Goal: Transaction & Acquisition: Purchase product/service

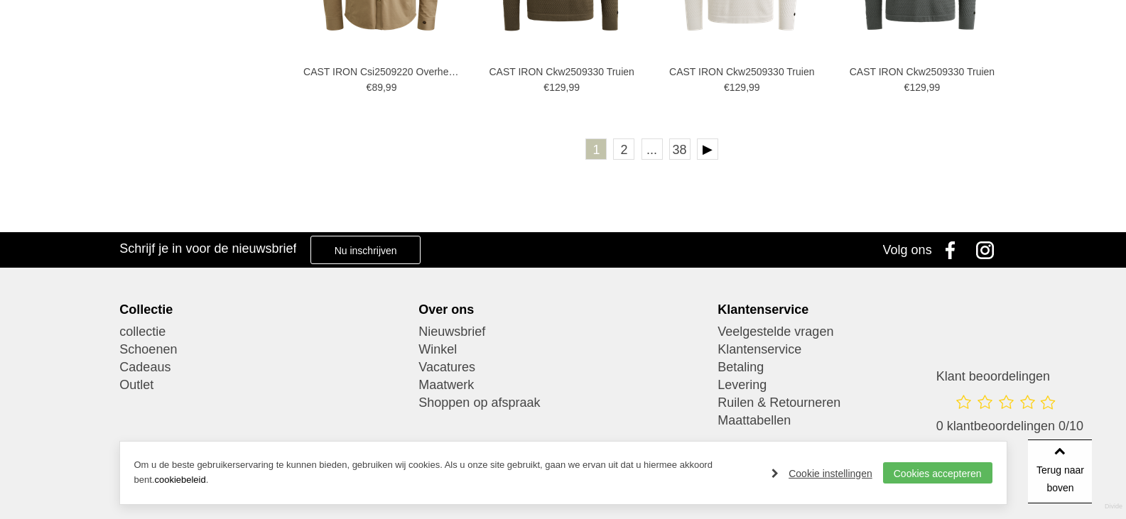
scroll to position [2770, 0]
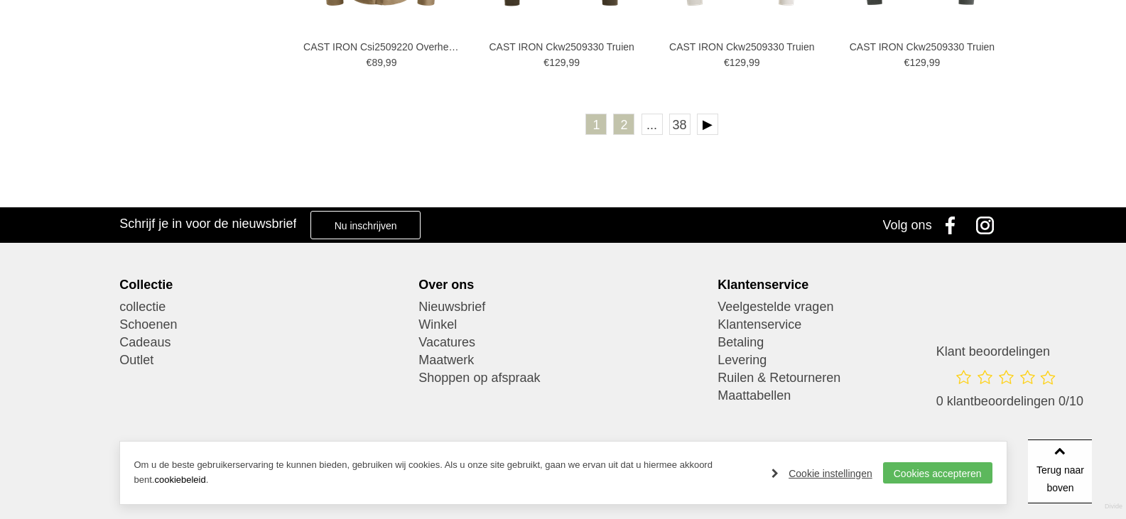
click at [632, 122] on link "2" at bounding box center [623, 124] width 21 height 21
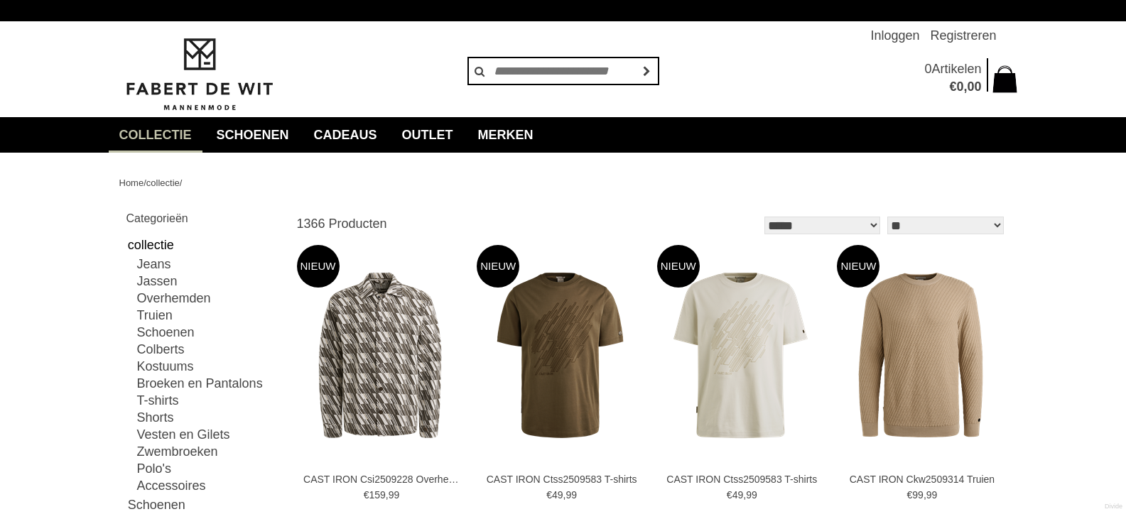
type input "*"
type input "****"
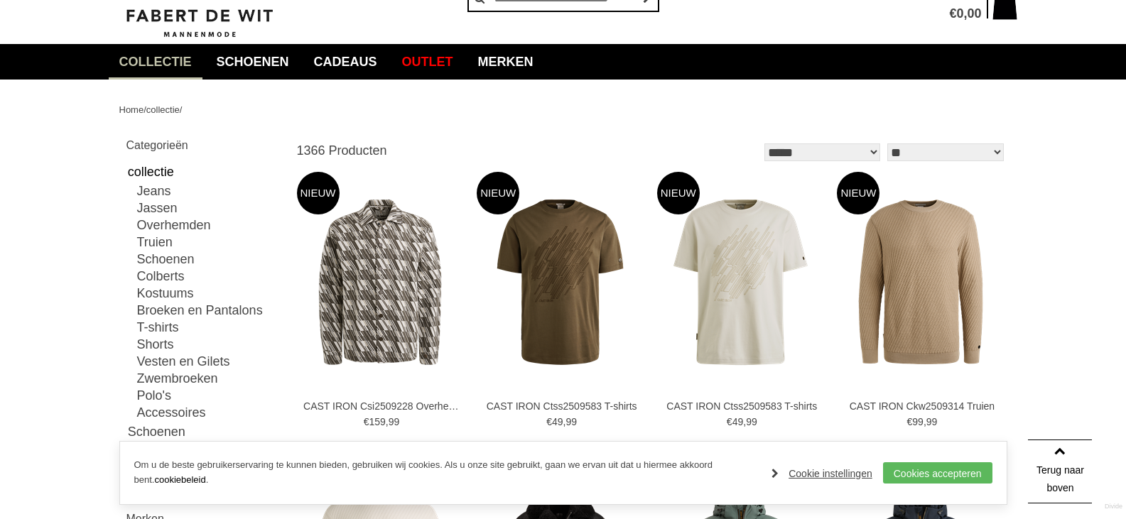
scroll to position [71, 0]
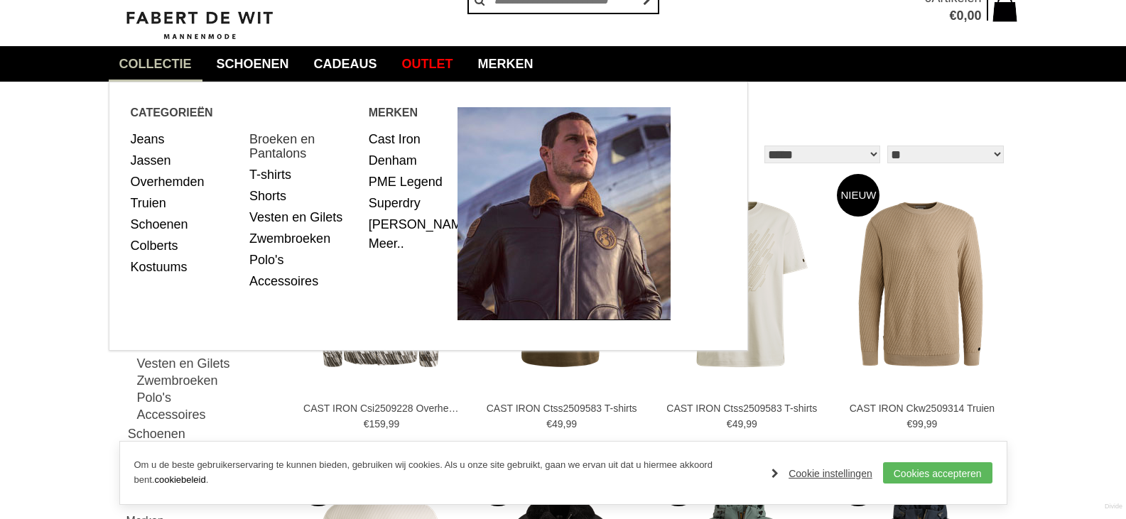
click at [298, 151] on link "Broeken en Pantalons" at bounding box center [303, 147] width 109 height 36
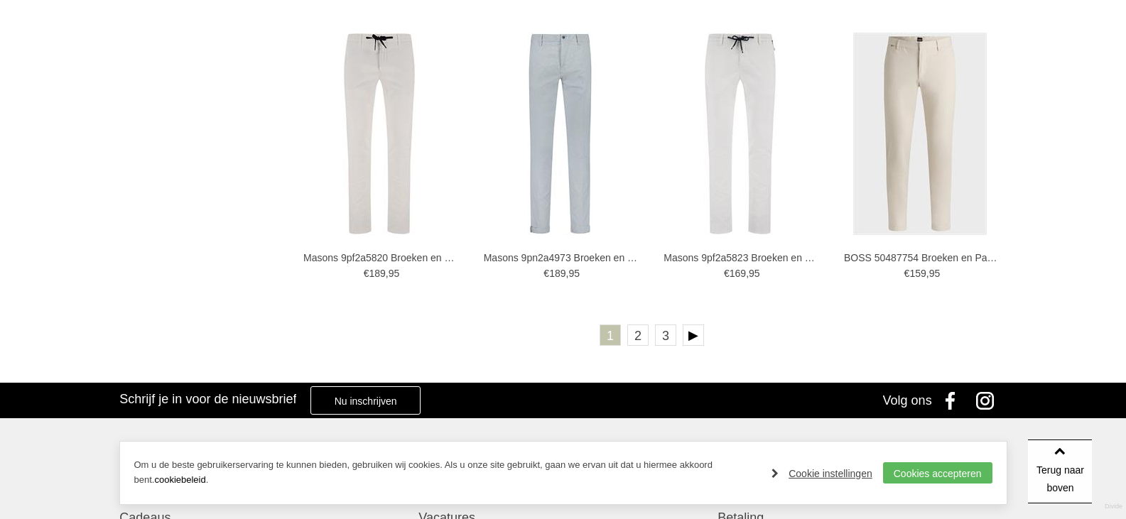
scroll to position [2506, 0]
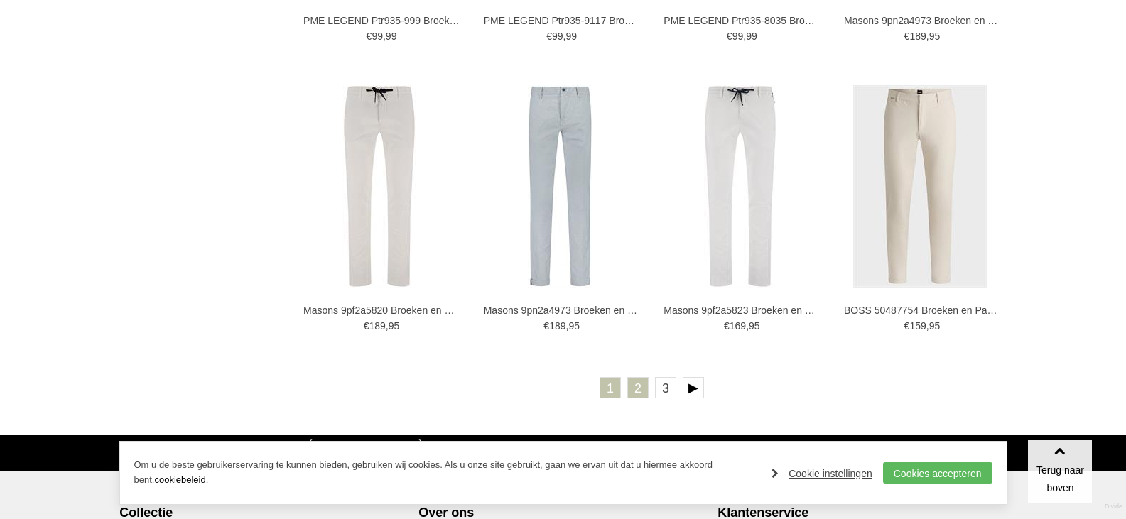
click at [638, 393] on link "2" at bounding box center [637, 387] width 21 height 21
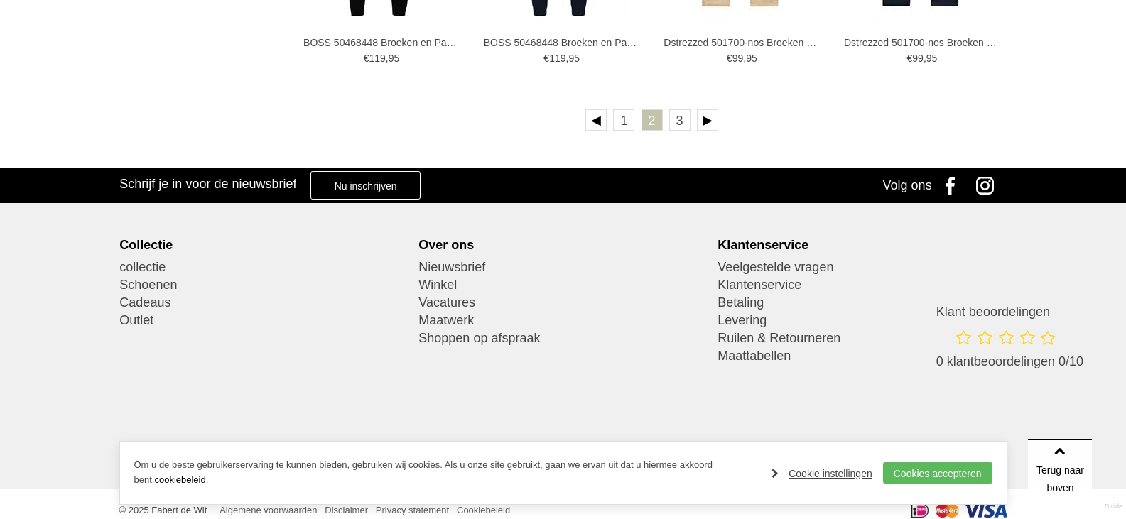
scroll to position [2770, 0]
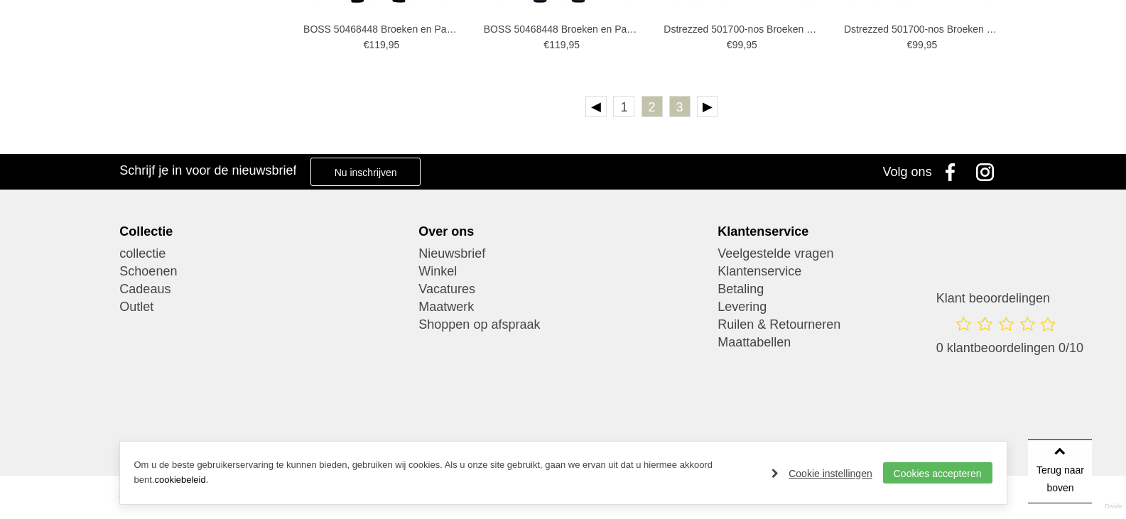
click at [681, 105] on link "3" at bounding box center [679, 106] width 21 height 21
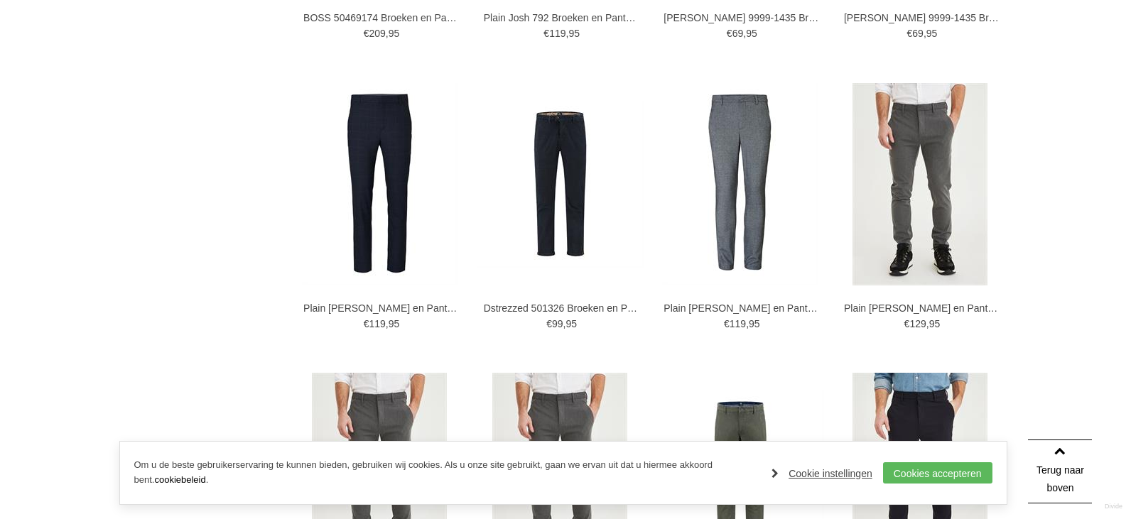
scroll to position [1562, 0]
